Goal: Contribute content

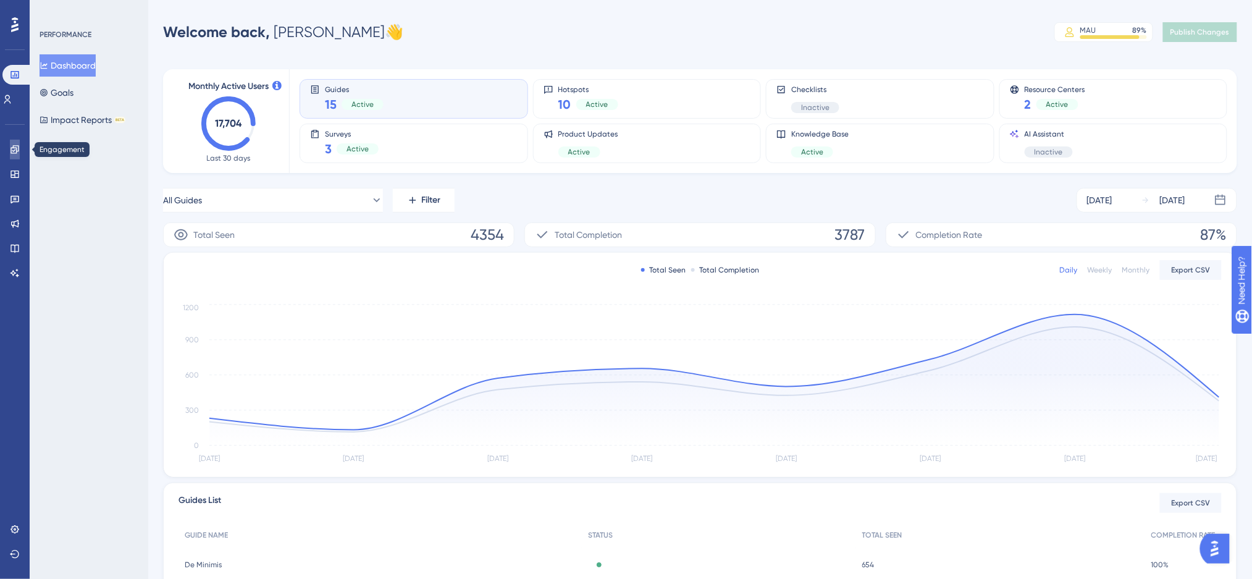
click at [10, 143] on link at bounding box center [15, 150] width 10 height 20
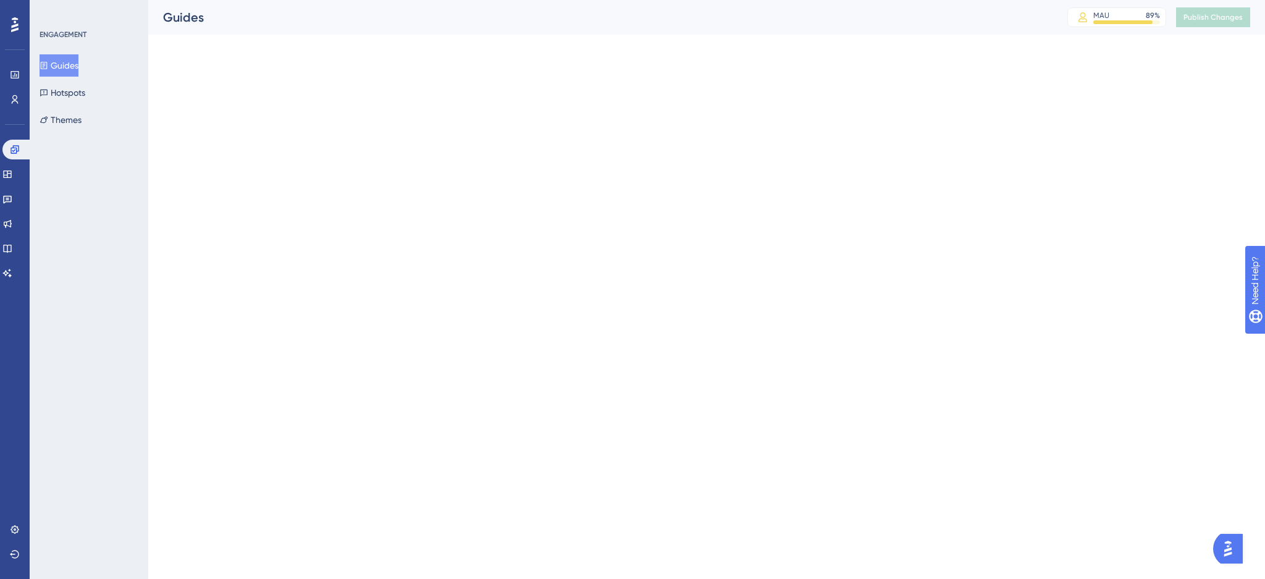
click at [23, 191] on div "Feedback" at bounding box center [14, 199] width 25 height 20
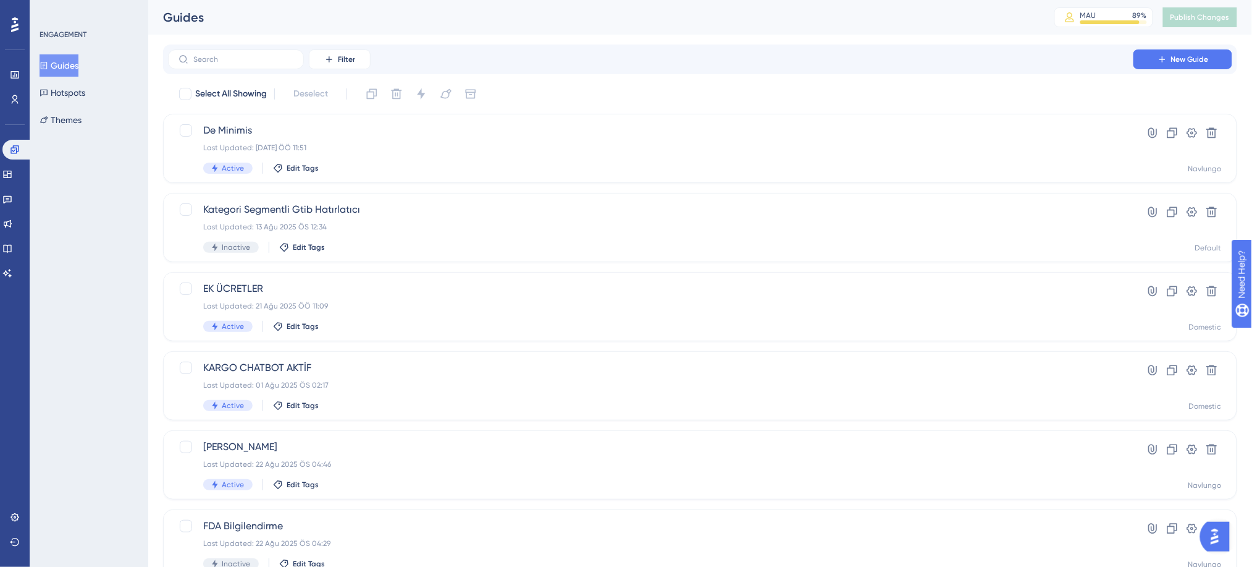
click at [19, 183] on div "Widgets" at bounding box center [14, 174] width 25 height 20
click at [12, 178] on icon at bounding box center [7, 174] width 10 height 10
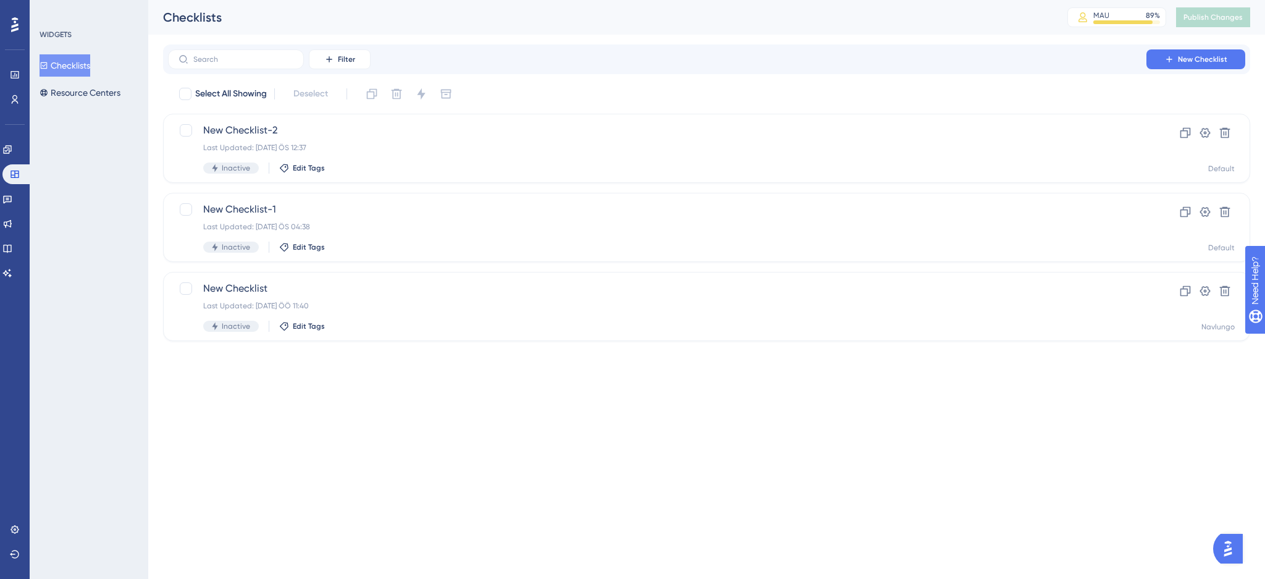
click at [15, 188] on div "Engagement Widgets Feedback Product Updates Knowledge Base AI Assistant" at bounding box center [14, 211] width 25 height 143
click at [12, 202] on icon at bounding box center [7, 200] width 9 height 8
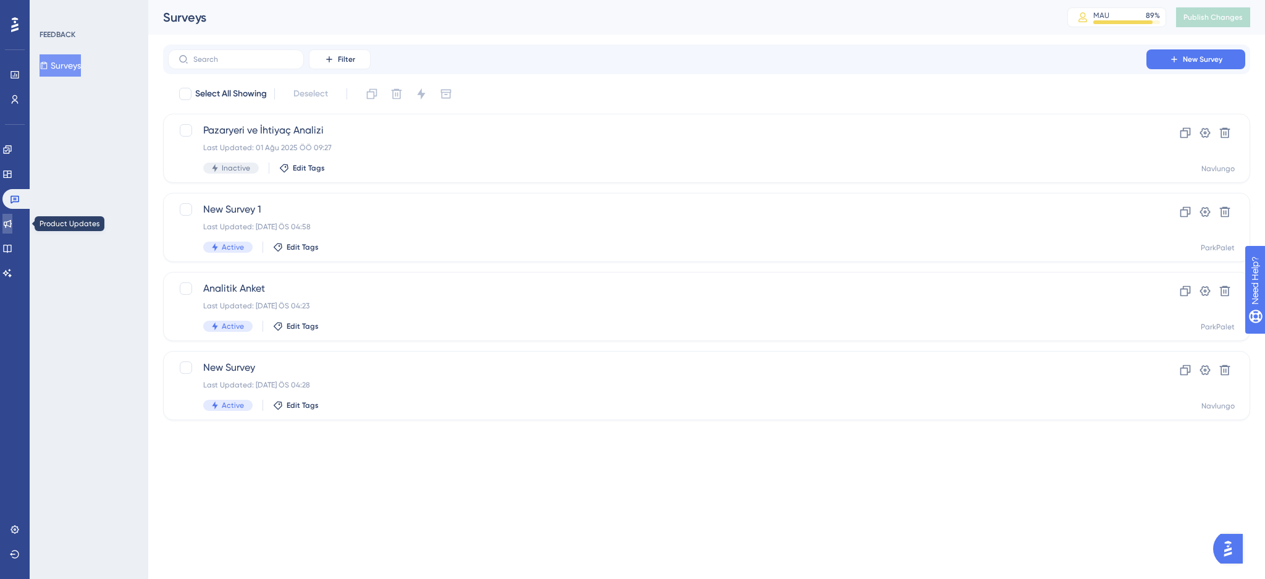
click at [12, 214] on link at bounding box center [7, 224] width 10 height 20
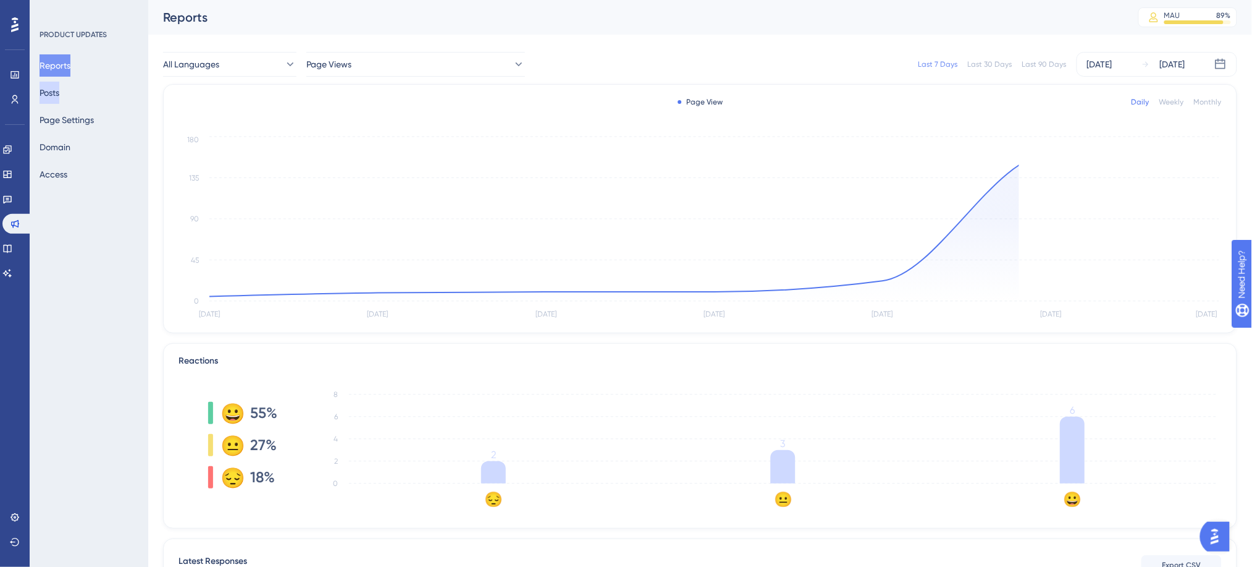
click at [59, 99] on button "Posts" at bounding box center [50, 93] width 20 height 22
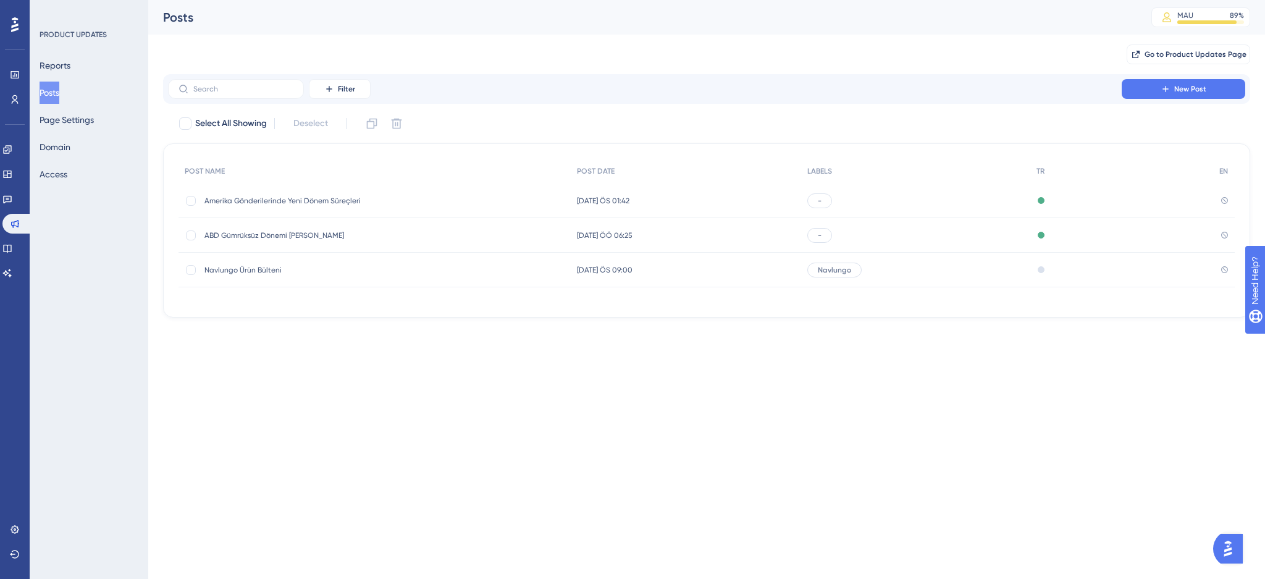
click at [750, 212] on div "[DATE] ÖS 01:42 [DATE] ÖS 01:42" at bounding box center [686, 200] width 230 height 35
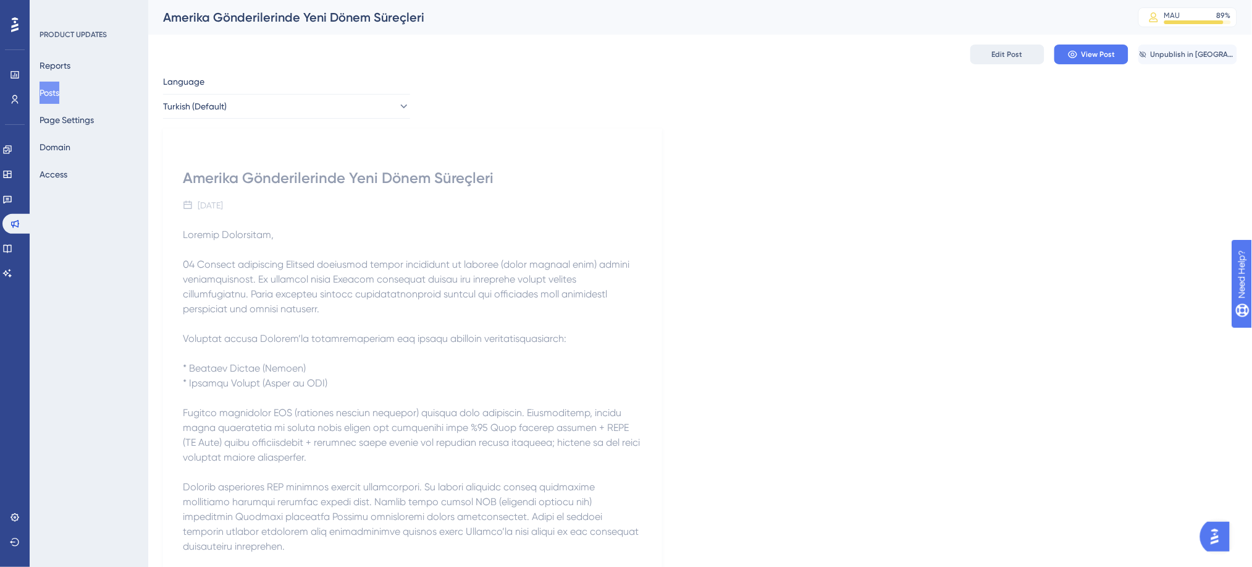
click at [1024, 58] on button "Edit Post" at bounding box center [1008, 54] width 74 height 20
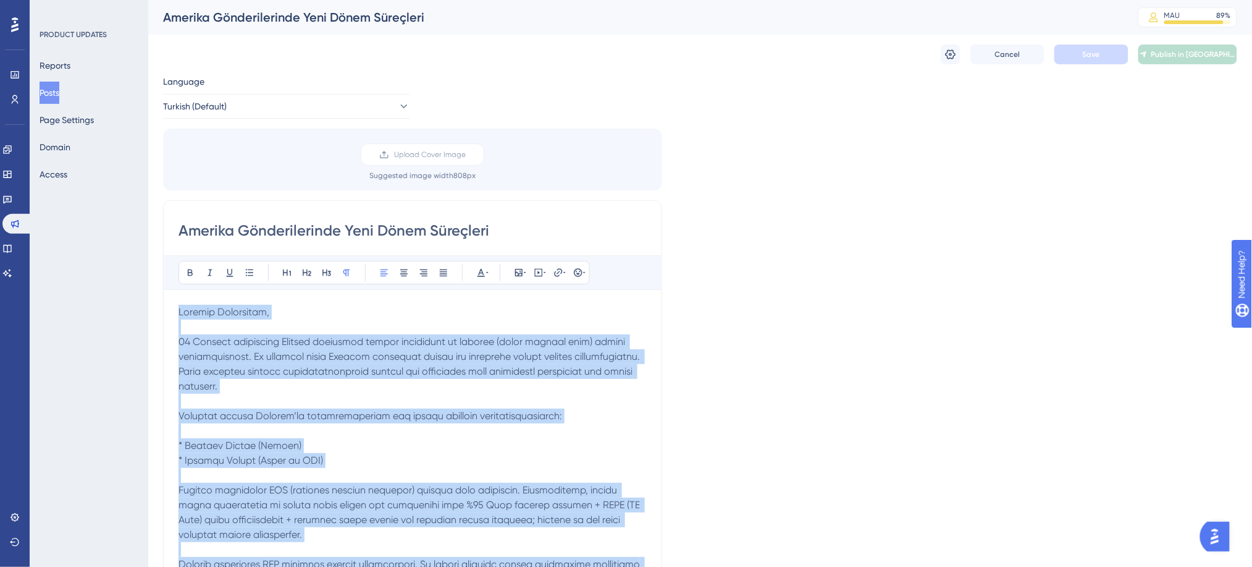
drag, startPoint x: 537, startPoint y: 538, endPoint x: 161, endPoint y: 294, distance: 448.5
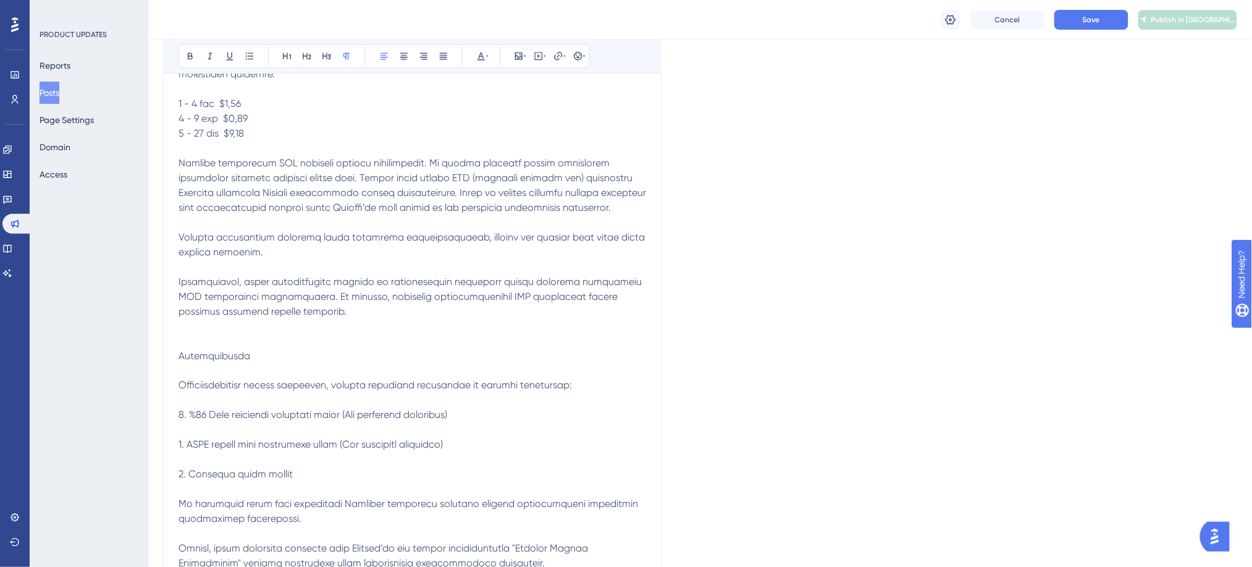
scroll to position [497, 0]
click at [203, 369] on p at bounding box center [413, 397] width 468 height 1171
click at [200, 396] on p at bounding box center [413, 397] width 468 height 1171
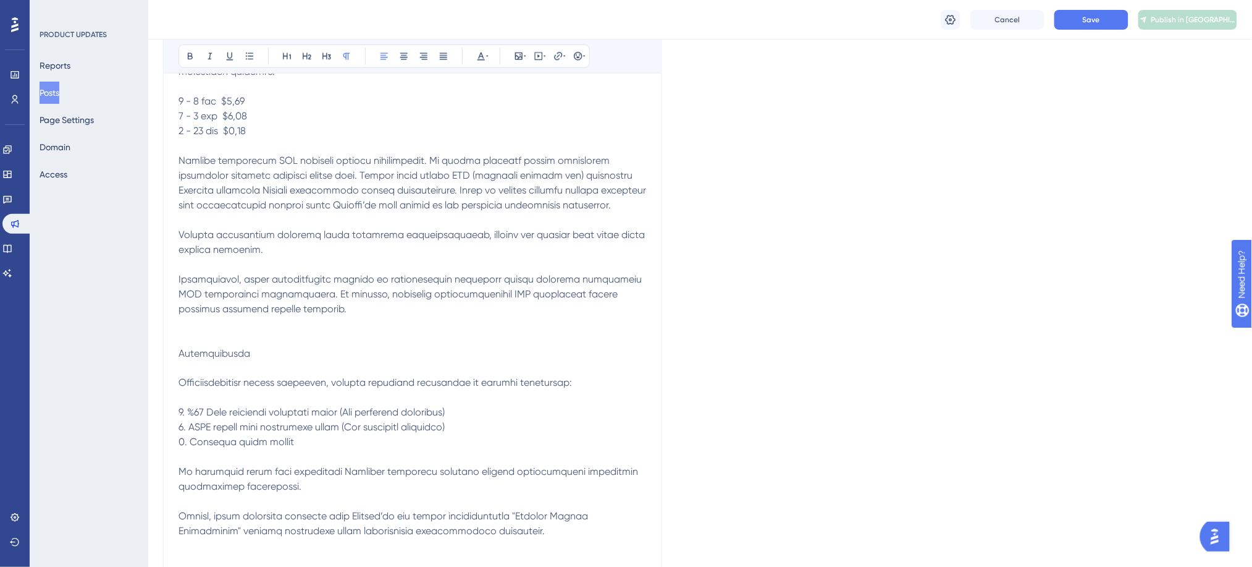
click at [209, 346] on p at bounding box center [413, 383] width 468 height 1142
click at [185, 61] on icon at bounding box center [190, 56] width 10 height 10
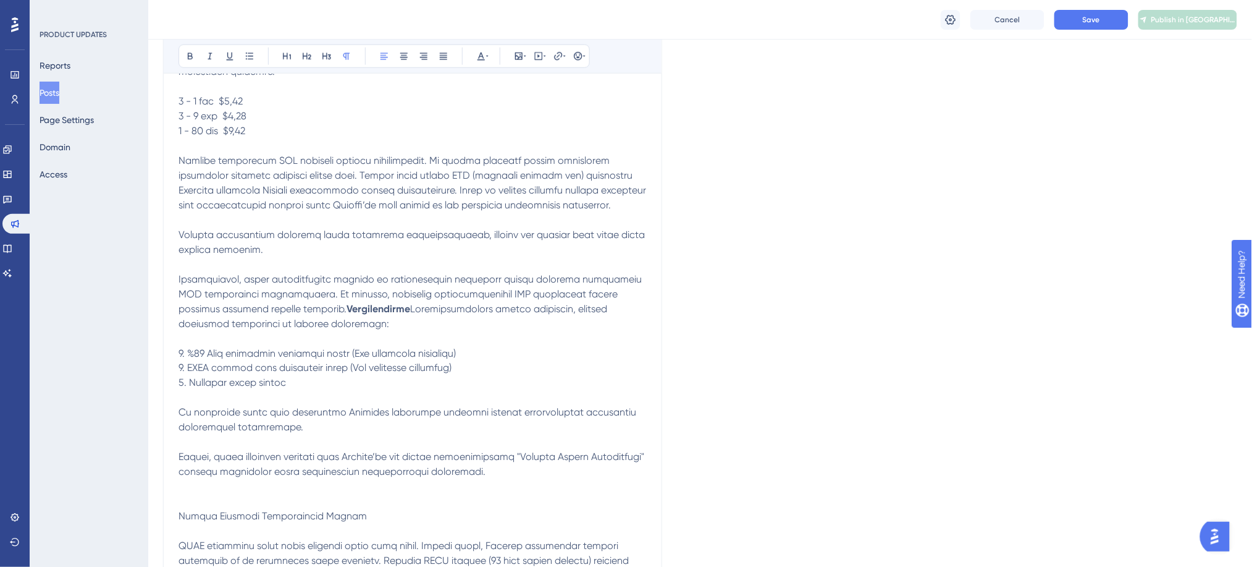
click at [287, 374] on p "Vergilendirme" at bounding box center [413, 346] width 468 height 1068
click at [235, 394] on p "Vergilendirme" at bounding box center [413, 346] width 468 height 1068
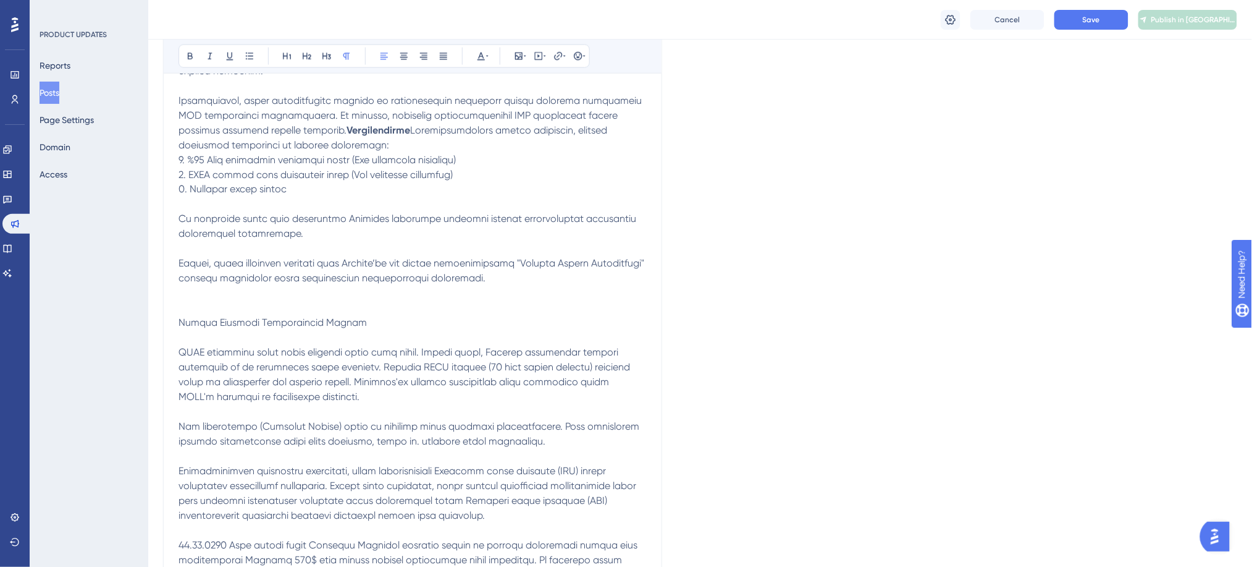
scroll to position [677, 0]
click at [210, 384] on span at bounding box center [413, 403] width 468 height 560
click at [188, 53] on icon at bounding box center [190, 56] width 10 height 10
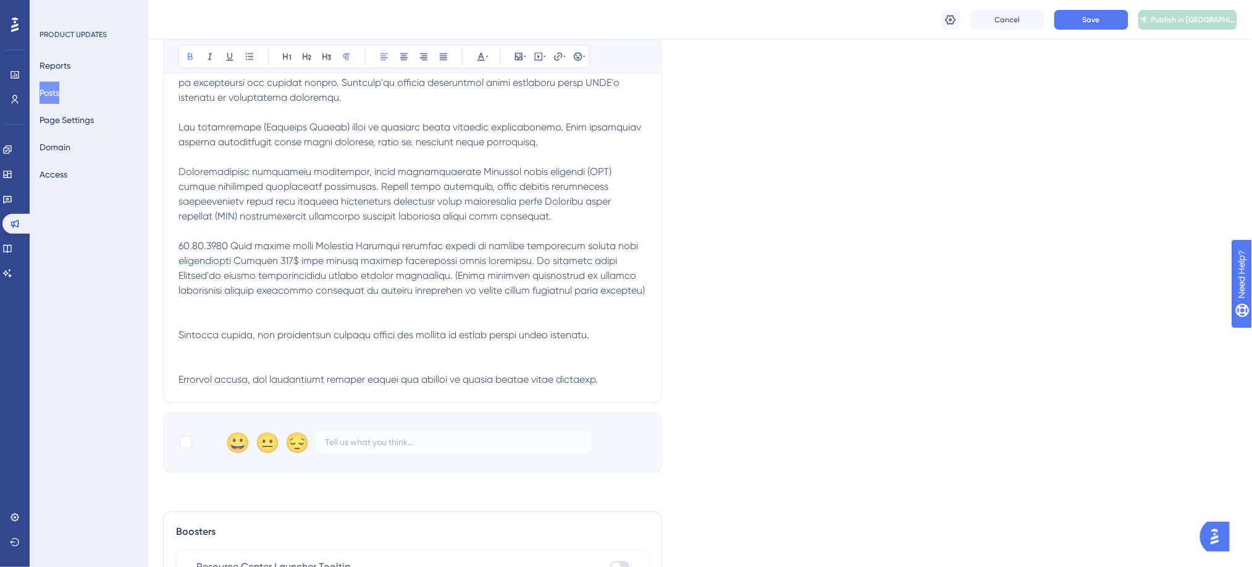
scroll to position [917, 0]
click at [383, 357] on span at bounding box center [412, 215] width 466 height 338
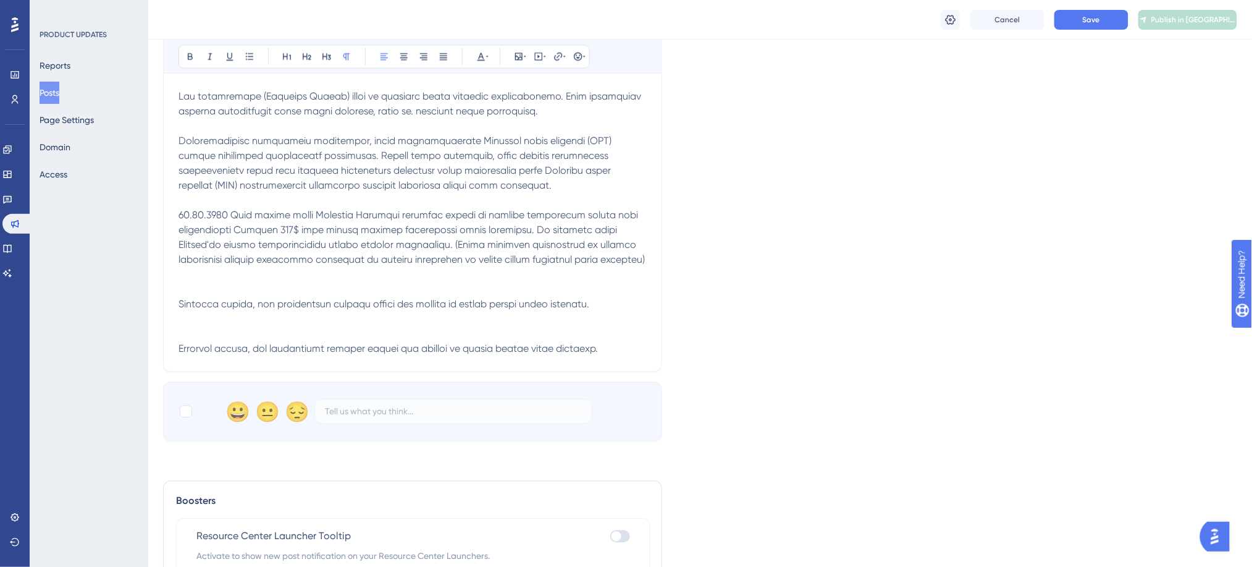
scroll to position [948, 0]
click at [398, 353] on span at bounding box center [412, 184] width 466 height 338
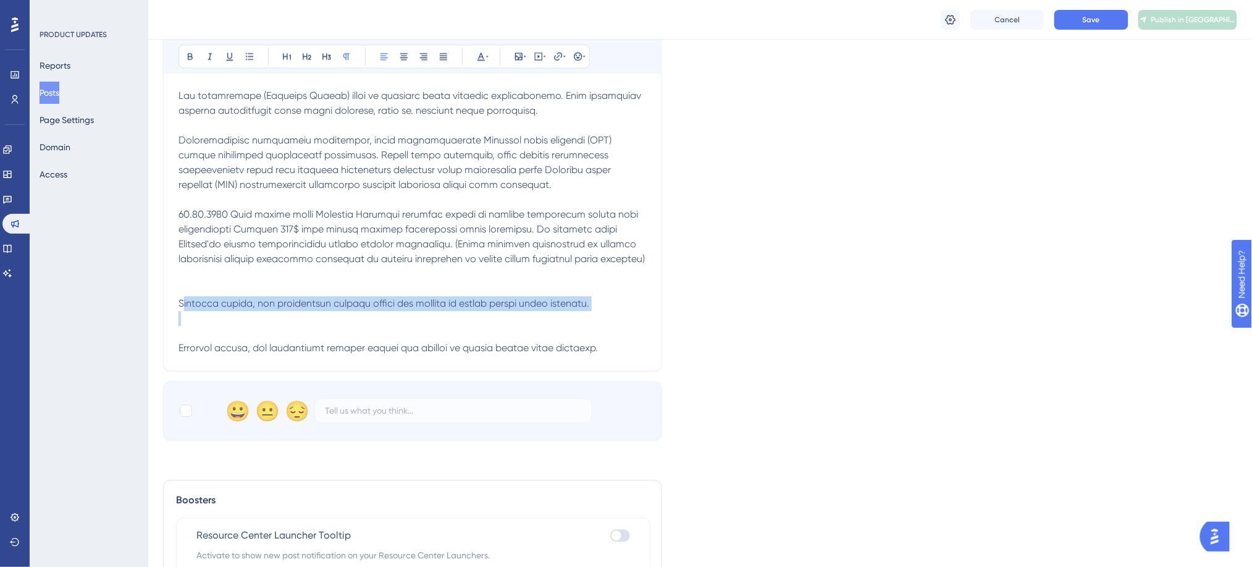
click at [398, 353] on span at bounding box center [412, 184] width 466 height 338
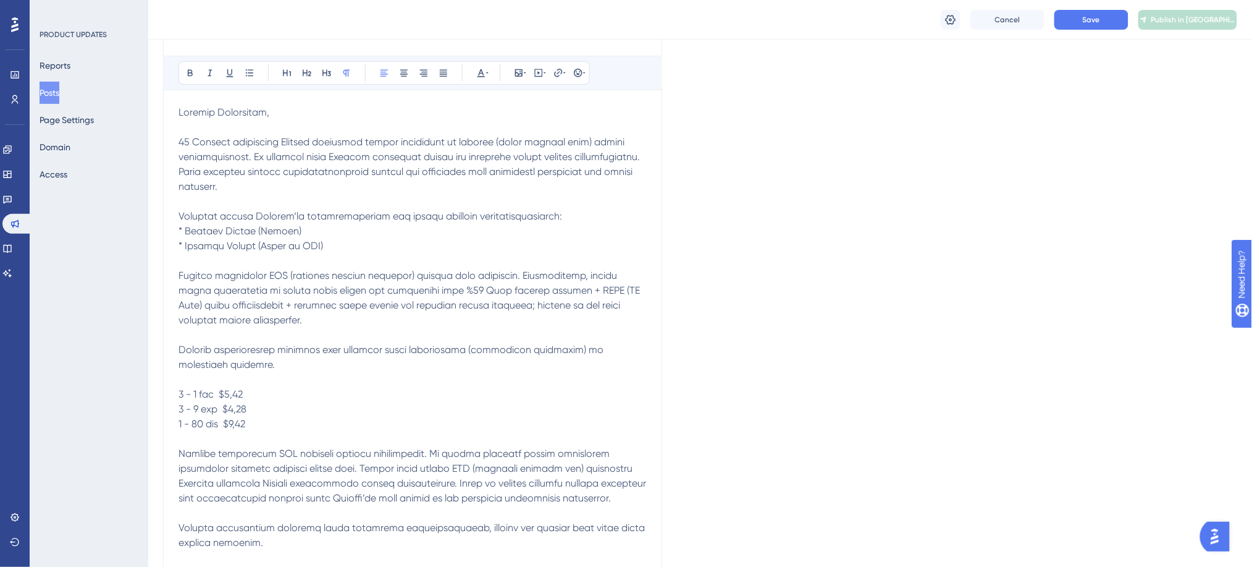
scroll to position [86, 0]
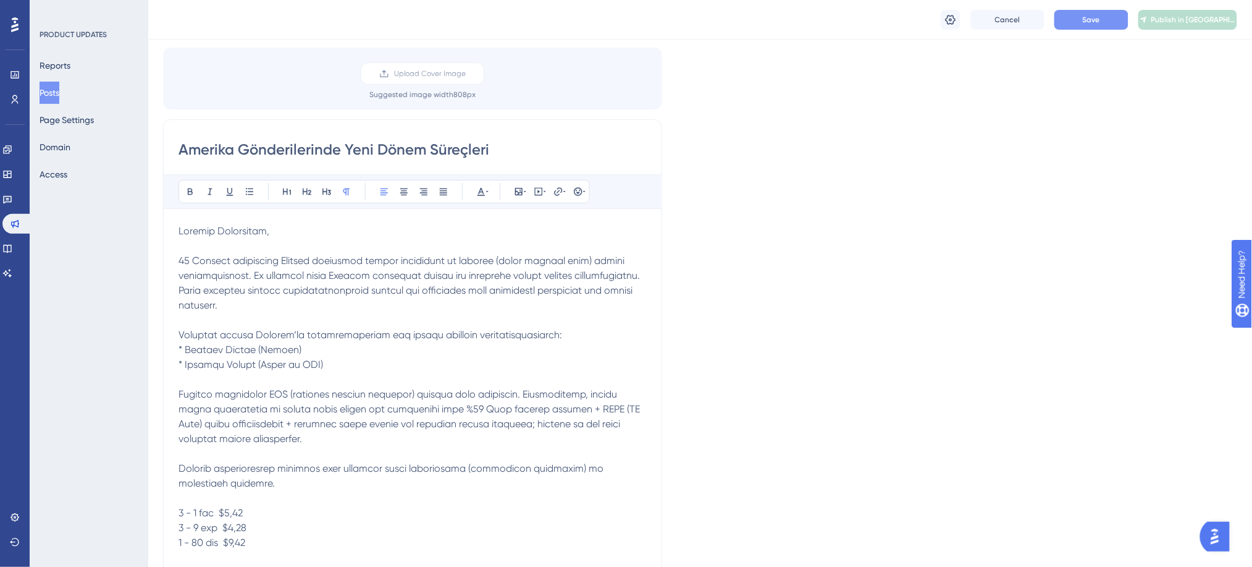
click at [1123, 19] on button "Save" at bounding box center [1092, 20] width 74 height 20
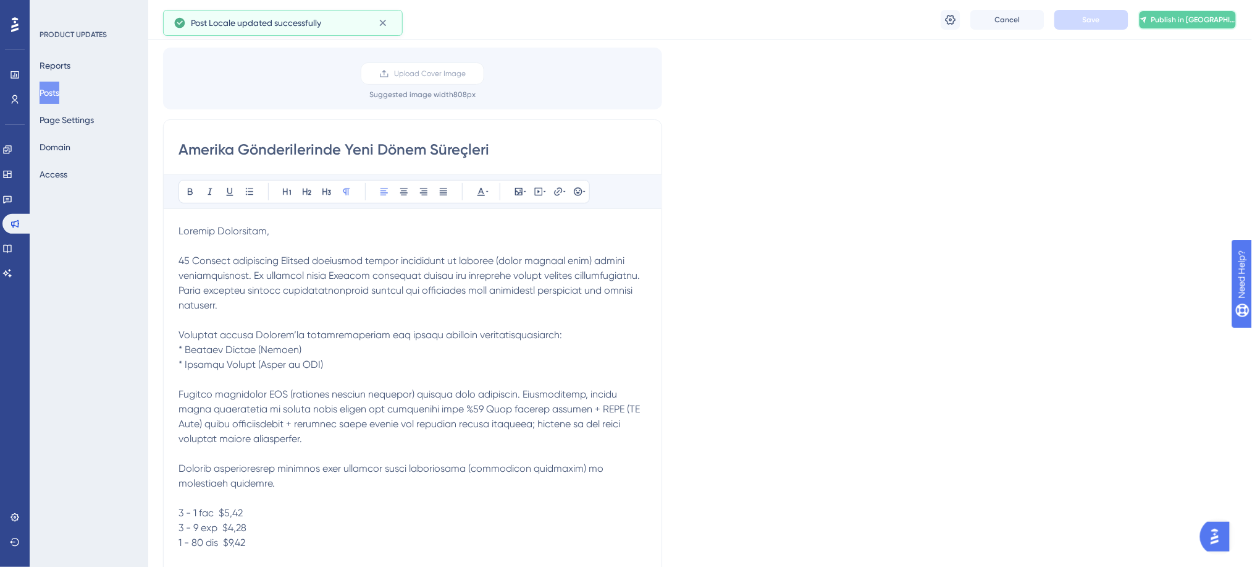
click at [1193, 20] on span "Publish in [GEOGRAPHIC_DATA]" at bounding box center [1194, 20] width 85 height 10
